Goal: Check status: Check status

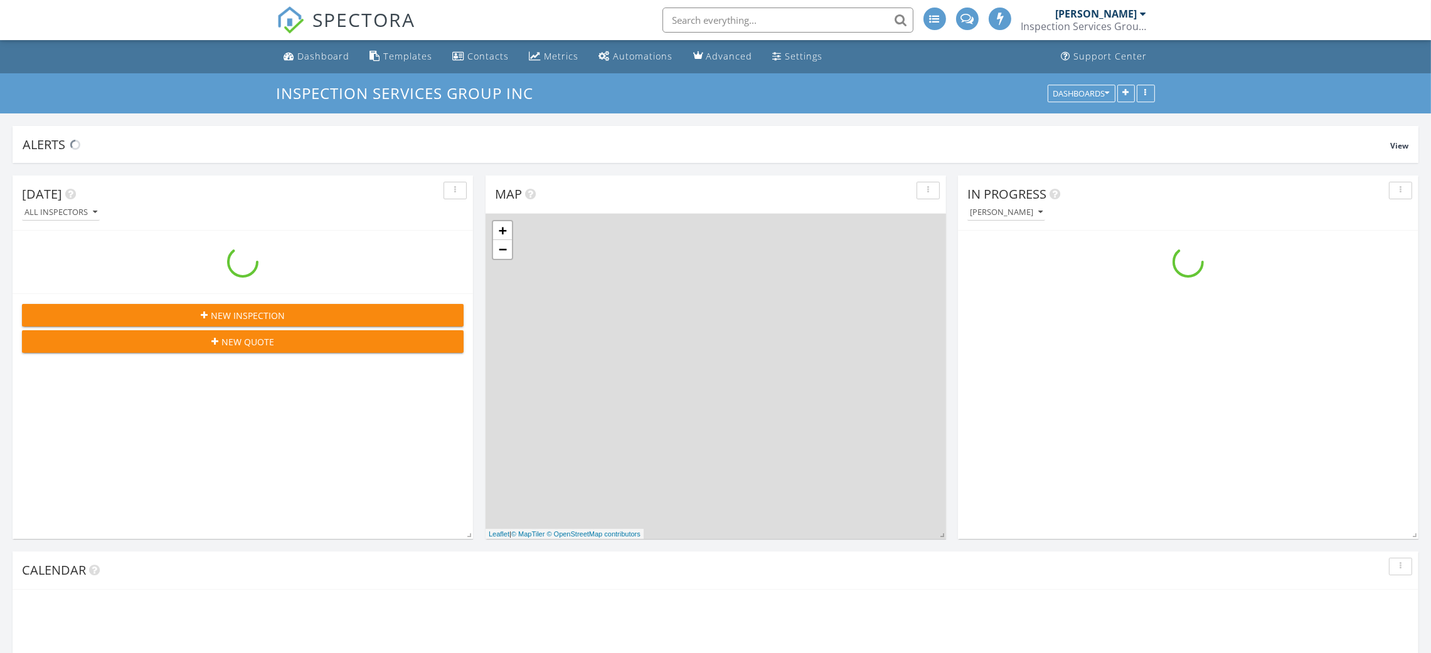
scroll to position [3209, 1460]
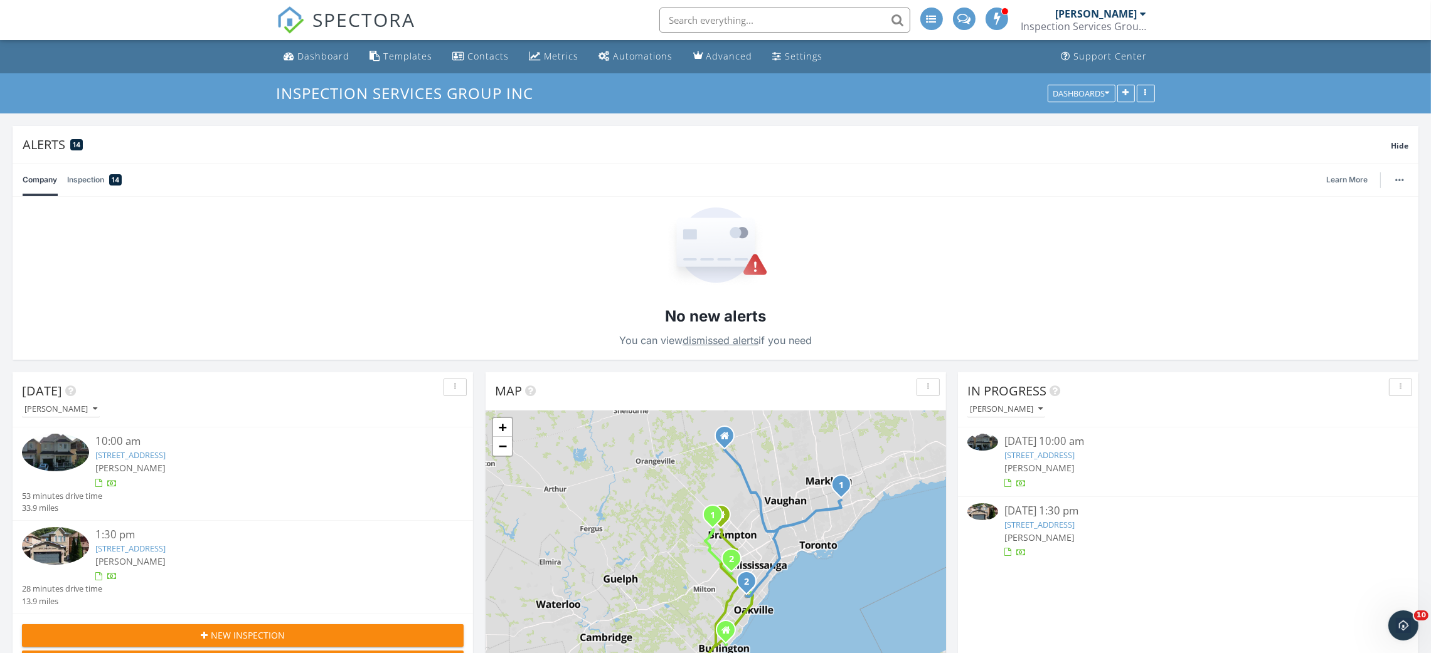
scroll to position [0, 0]
click at [1074, 457] on link "29 Masken Cir, Brampton, ON L7A 4K3" at bounding box center [1039, 455] width 70 height 11
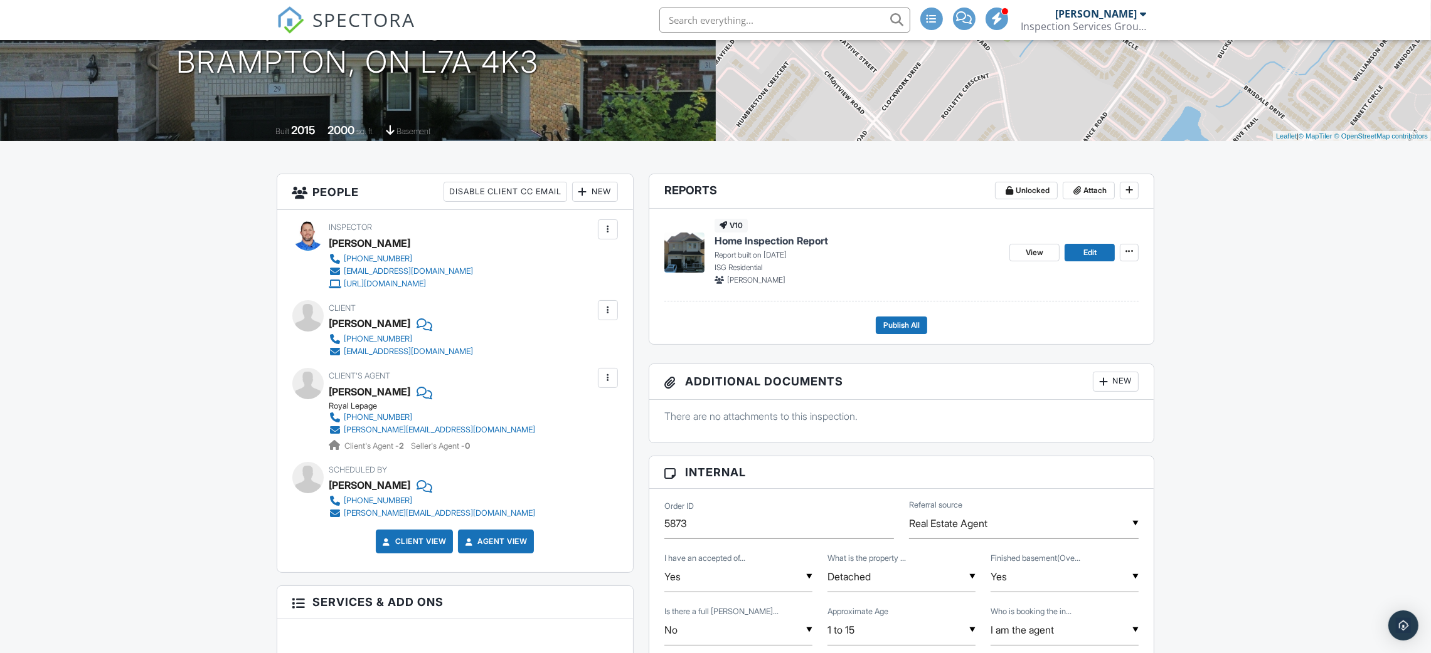
click at [800, 237] on span "Home Inspection Report" at bounding box center [771, 241] width 114 height 14
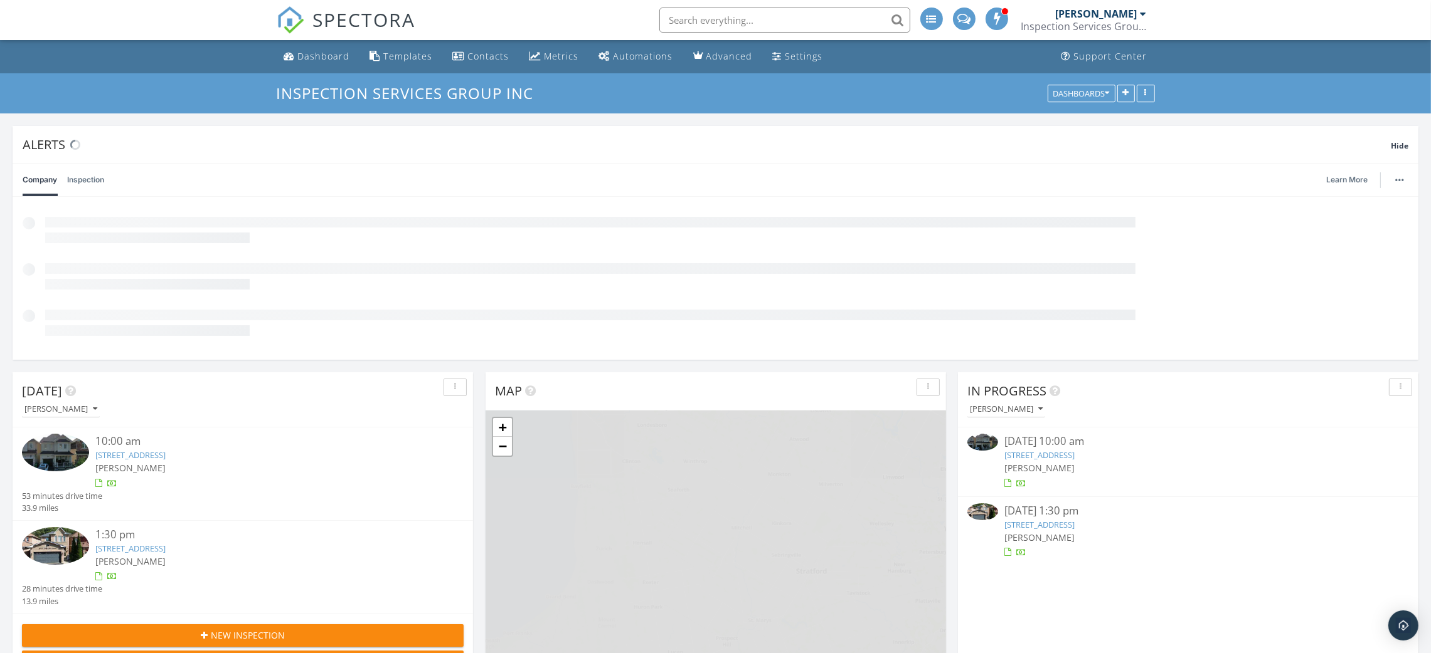
scroll to position [270, 460]
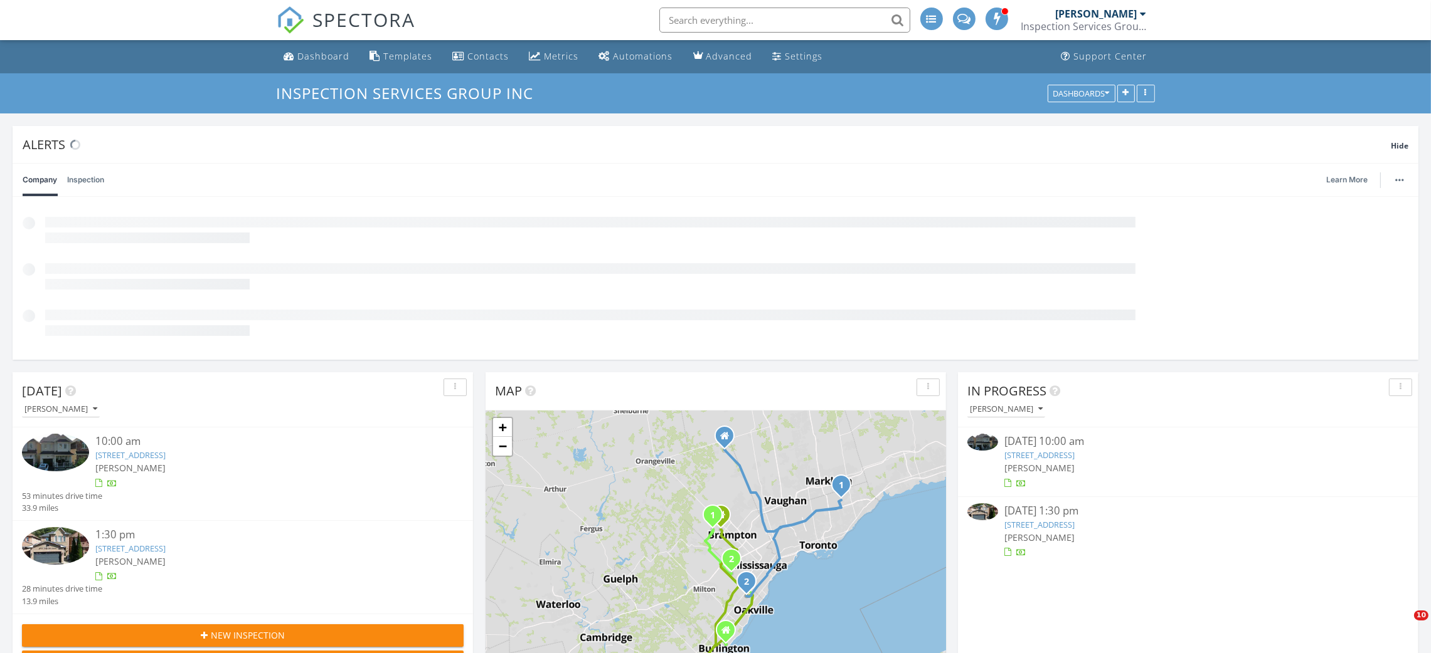
click at [1093, 519] on div "[DATE] 1:30 pm" at bounding box center [1188, 512] width 368 height 16
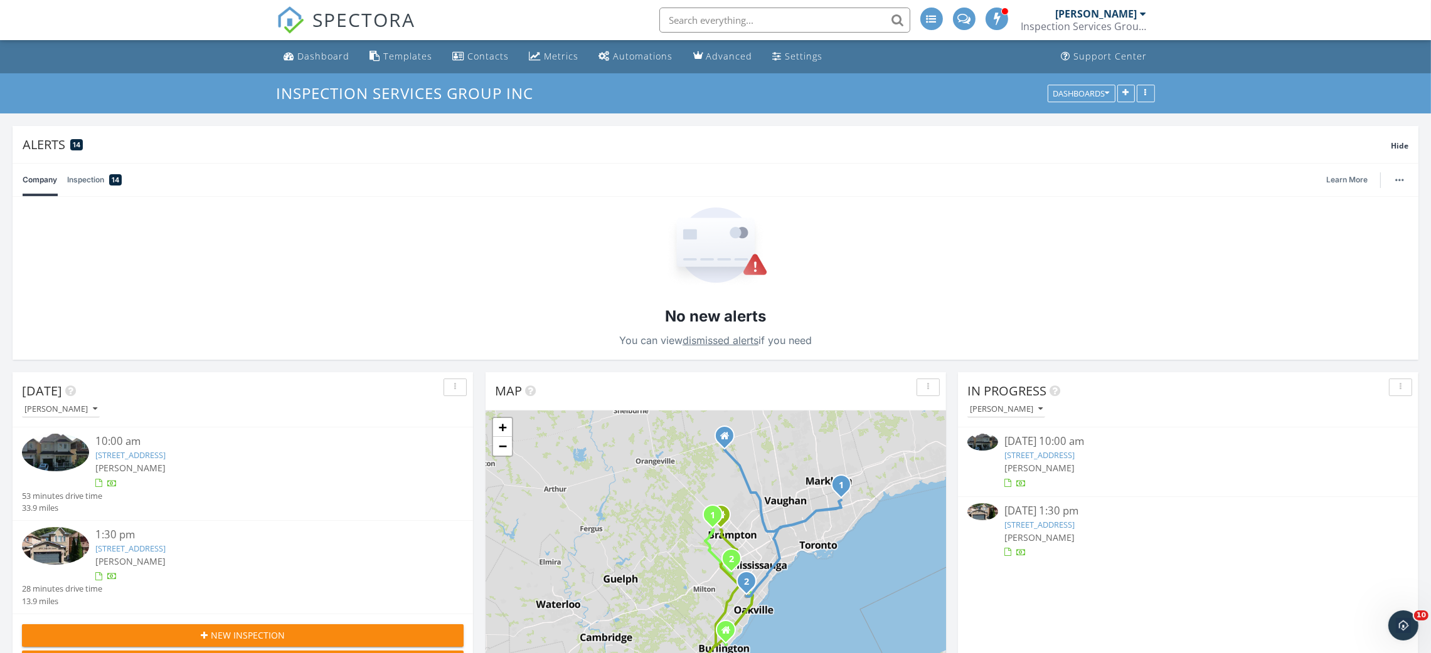
scroll to position [0, 0]
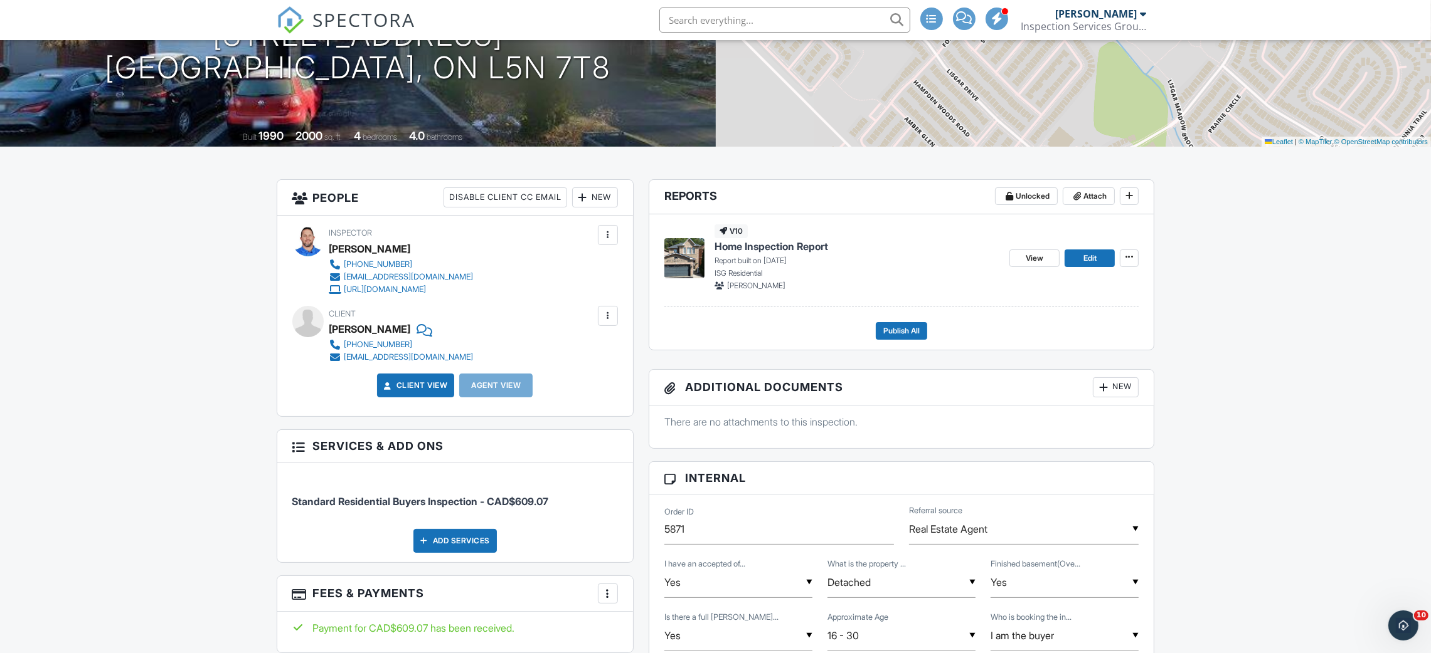
click at [741, 250] on span "Home Inspection Report" at bounding box center [771, 247] width 114 height 14
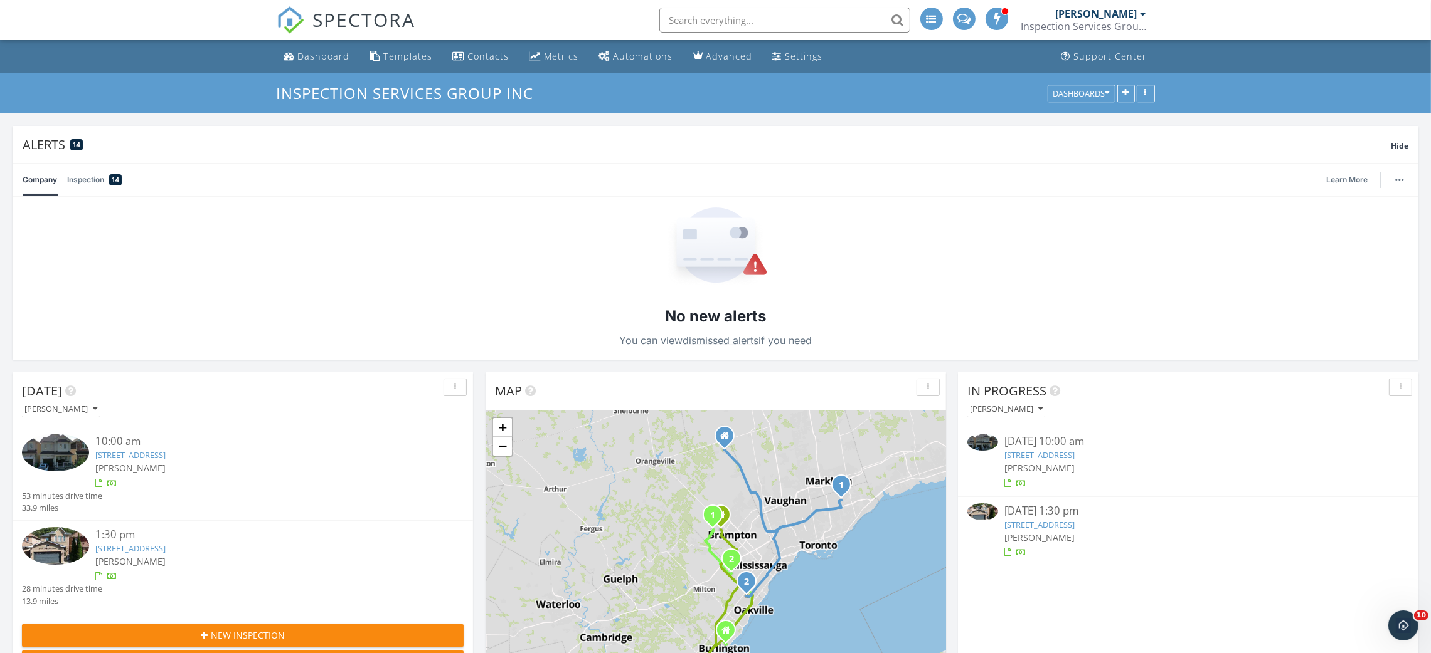
click at [1074, 457] on link "29 Masken Cir, Brampton, ON L7A 4K3" at bounding box center [1039, 455] width 70 height 11
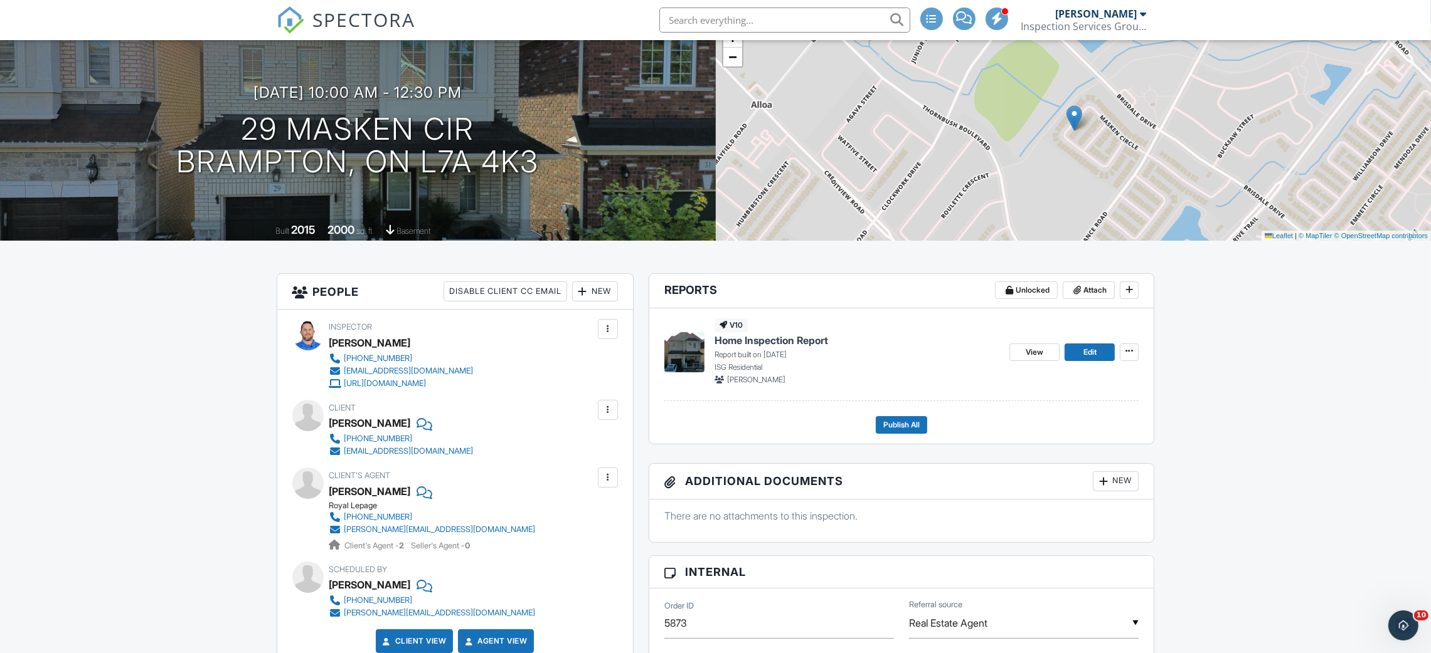
click at [818, 341] on span "Home Inspection Report" at bounding box center [771, 341] width 114 height 14
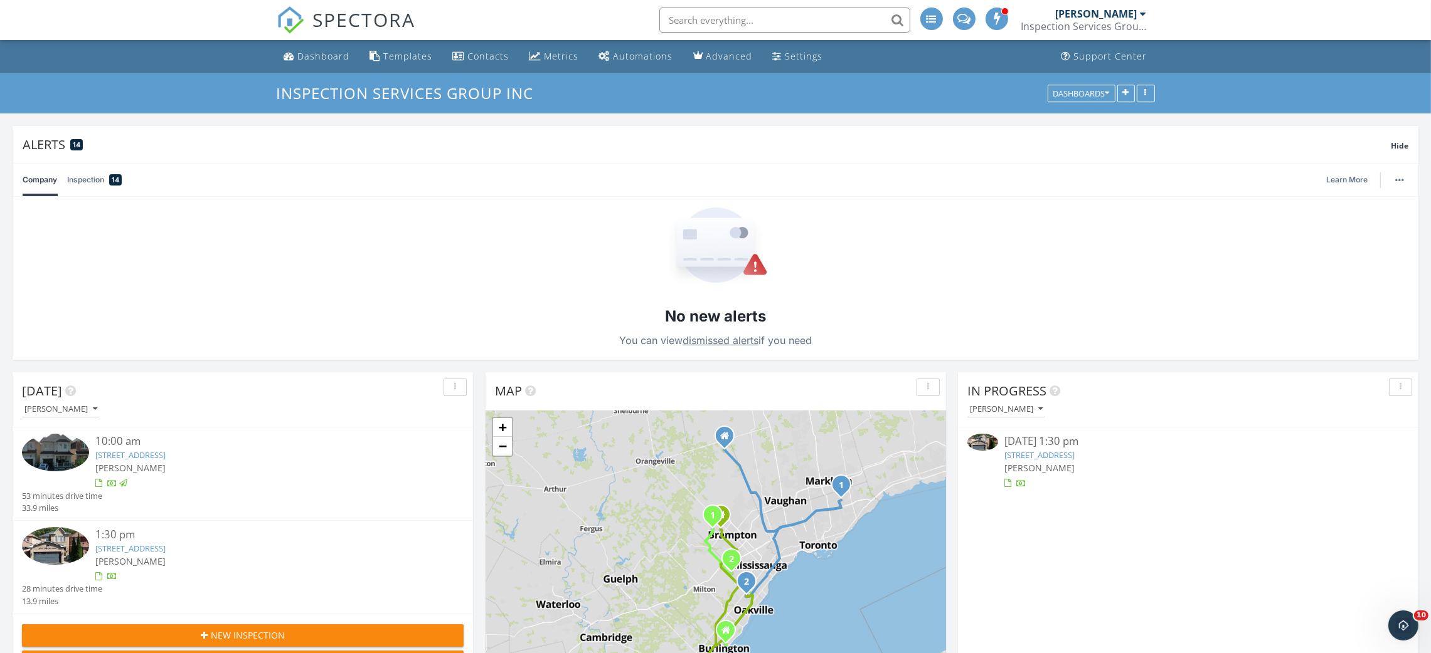
click at [1074, 453] on link "3770 Forest Bluff Crescent , Mississauga, ON L5N 7T8" at bounding box center [1039, 455] width 70 height 11
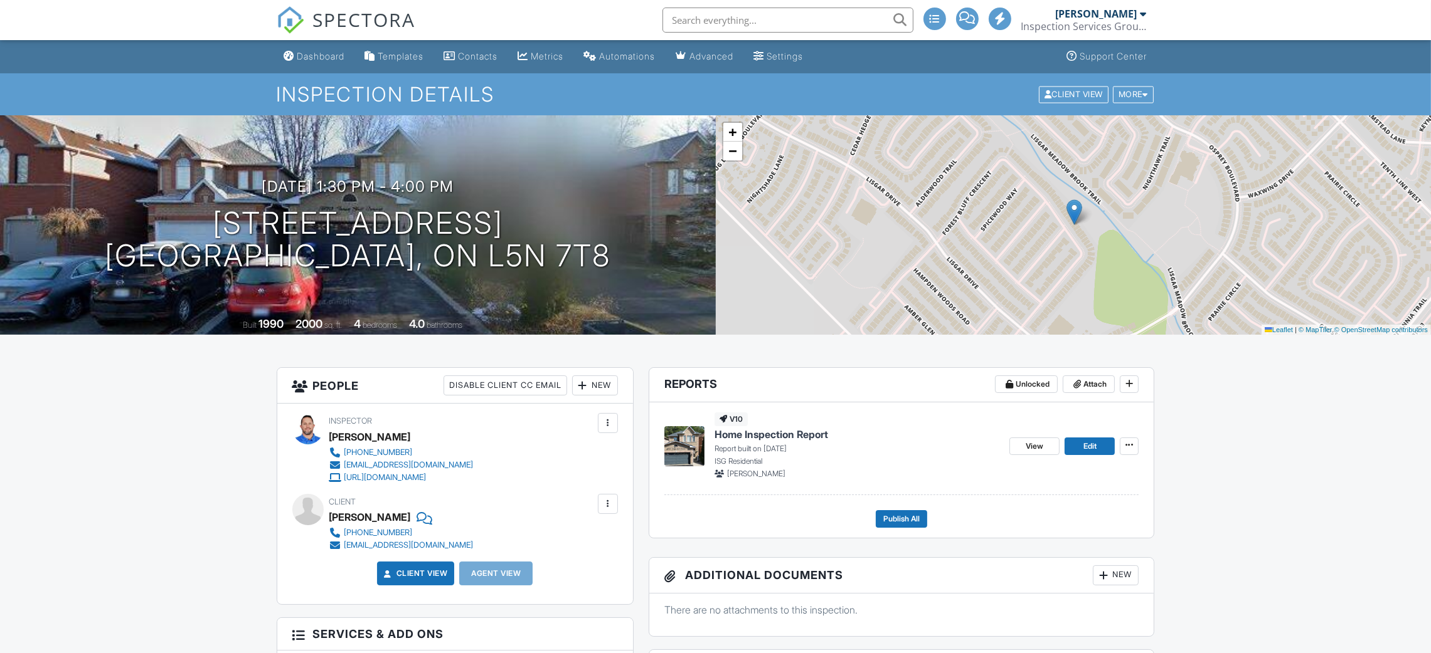
click at [808, 435] on span "Home Inspection Report" at bounding box center [771, 435] width 114 height 14
